Goal: Task Accomplishment & Management: Manage account settings

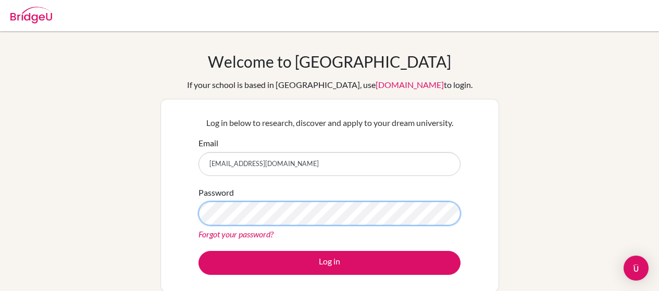
click at [198, 251] on button "Log in" at bounding box center [329, 263] width 262 height 24
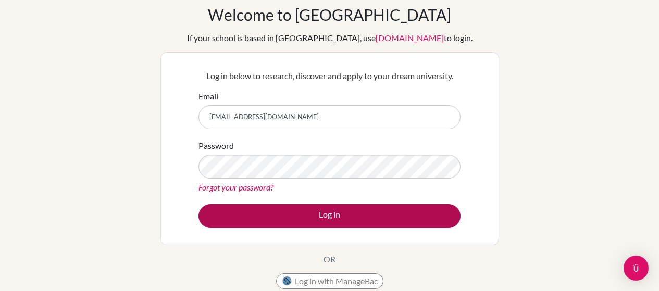
scroll to position [69, 0]
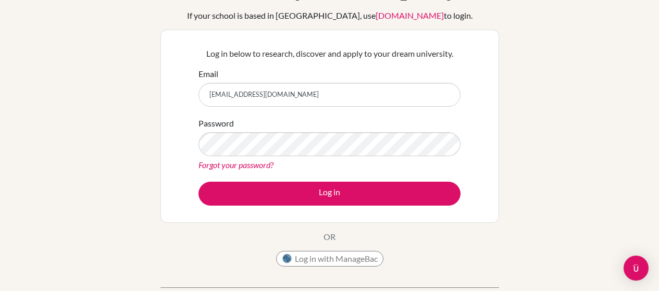
click at [493, 138] on div "Log in below to research, discover and apply to your dream university. Email sn…" at bounding box center [329, 126] width 338 height 193
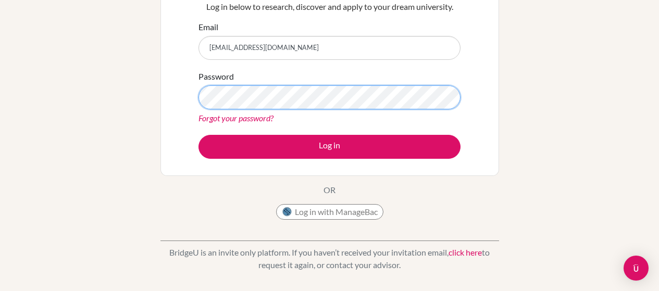
scroll to position [139, 0]
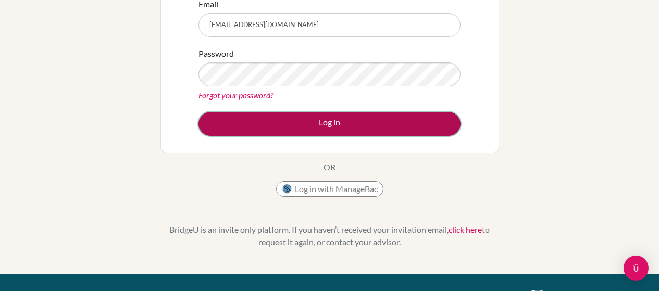
click at [376, 129] on button "Log in" at bounding box center [329, 124] width 262 height 24
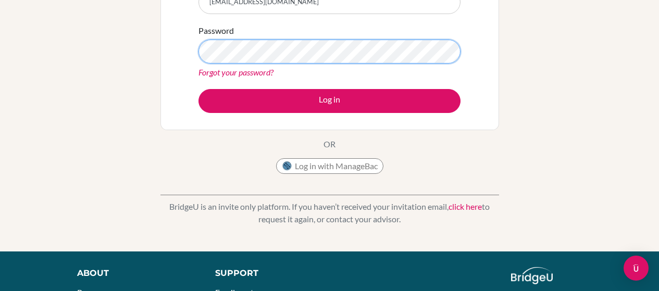
scroll to position [139, 0]
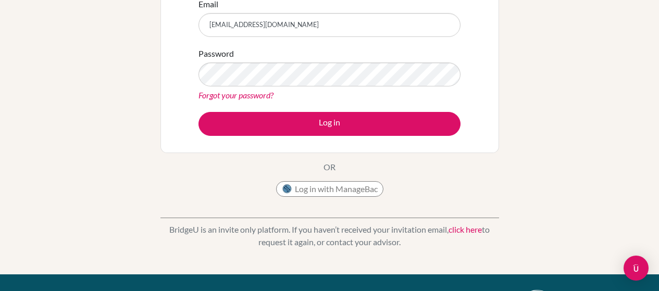
click at [303, 57] on div "Password Forgot your password?" at bounding box center [329, 74] width 262 height 54
click at [445, 177] on div "Welcome to BridgeU If your school is based in China, use app.bridge-u.com.cn to…" at bounding box center [329, 57] width 338 height 289
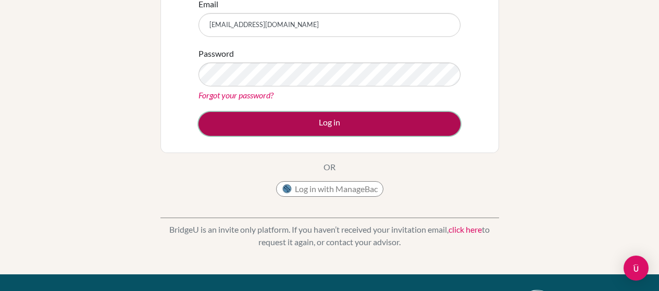
click at [339, 126] on button "Log in" at bounding box center [329, 124] width 262 height 24
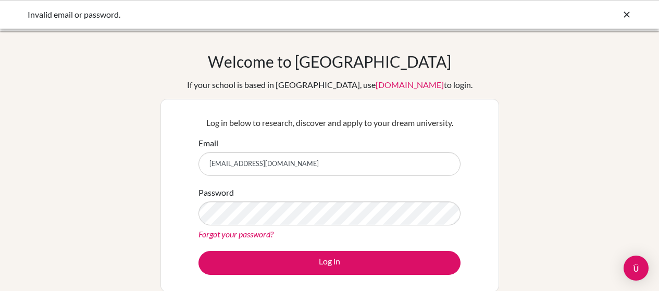
click at [629, 18] on icon at bounding box center [626, 14] width 10 height 10
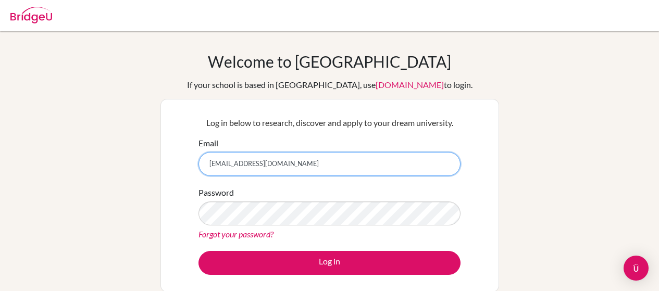
drag, startPoint x: 257, startPoint y: 168, endPoint x: 296, endPoint y: 170, distance: 39.1
click at [296, 170] on input "[EMAIL_ADDRESS][DOMAIN_NAME]" at bounding box center [329, 164] width 262 height 24
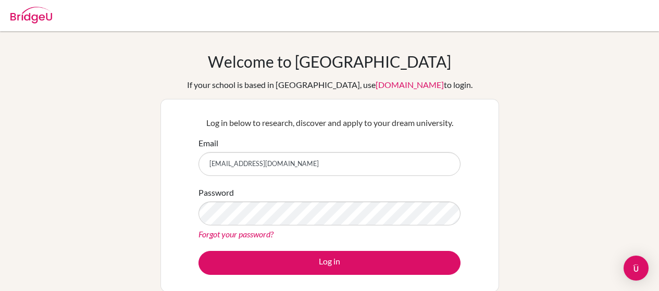
drag, startPoint x: 534, startPoint y: 230, endPoint x: 488, endPoint y: 243, distance: 47.3
click at [532, 232] on div "Welcome to [GEOGRAPHIC_DATA] If your school is based in [GEOGRAPHIC_DATA], use …" at bounding box center [329, 222] width 659 height 341
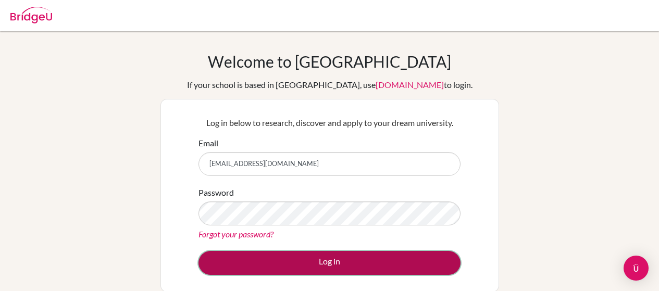
click at [411, 265] on button "Log in" at bounding box center [329, 263] width 262 height 24
